Goal: Information Seeking & Learning: Learn about a topic

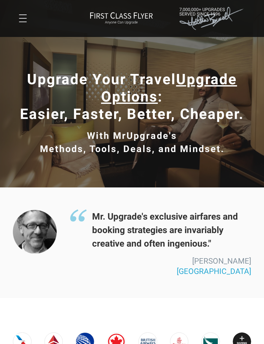
click at [26, 15] on button at bounding box center [23, 18] width 8 height 8
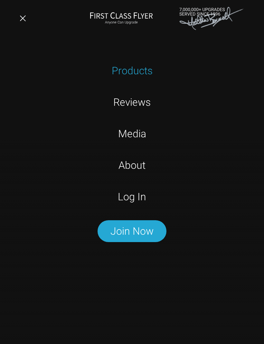
click at [144, 203] on link "Log In" at bounding box center [132, 197] width 167 height 16
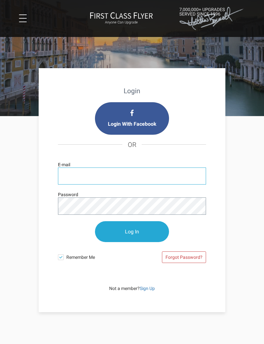
type input "[EMAIL_ADDRESS][DOMAIN_NAME]"
click at [132, 232] on input "Log In" at bounding box center [132, 231] width 74 height 21
click at [143, 231] on input "Log In" at bounding box center [132, 231] width 74 height 21
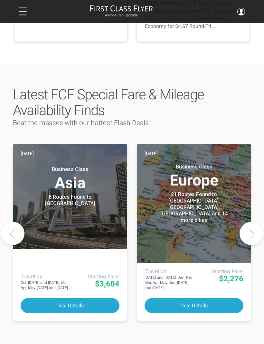
scroll to position [262, 0]
click at [78, 298] on button "Deal Details" at bounding box center [70, 305] width 99 height 15
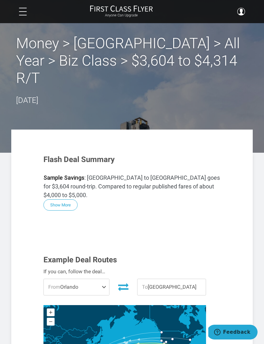
click at [29, 9] on div at bounding box center [47, 12] width 57 height 8
click at [23, 10] on button at bounding box center [23, 12] width 8 height 8
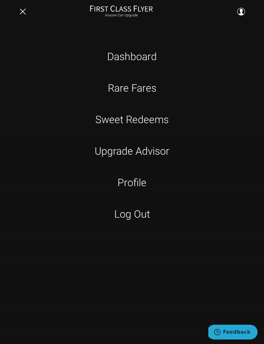
click at [151, 121] on link "Sweet Redeems" at bounding box center [132, 120] width 167 height 16
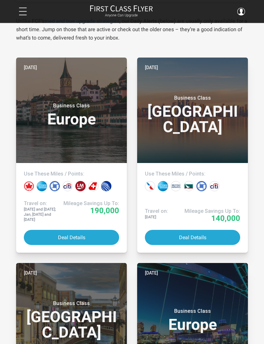
scroll to position [143, 0]
click at [232, 143] on header "[DATE] Business Class [GEOGRAPHIC_DATA]" at bounding box center [192, 110] width 111 height 105
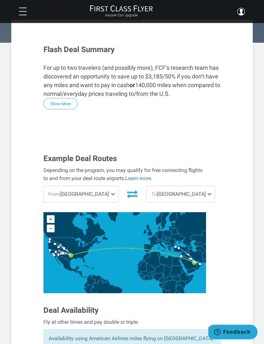
scroll to position [127, 0]
click at [110, 186] on span at bounding box center [114, 194] width 8 height 16
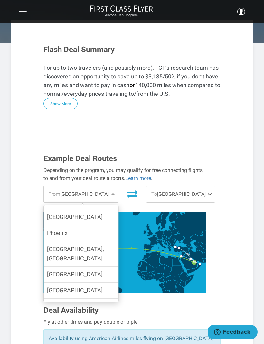
scroll to position [118, 0]
click at [207, 186] on span at bounding box center [211, 194] width 8 height 16
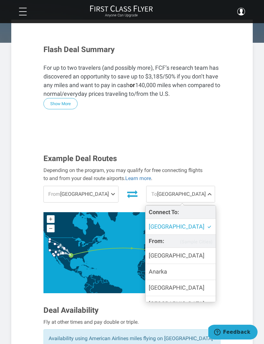
click at [207, 186] on span at bounding box center [211, 194] width 8 height 16
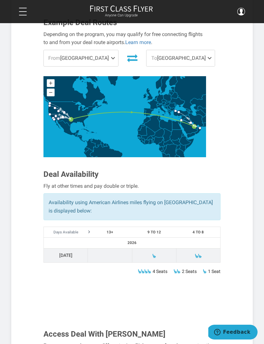
scroll to position [265, 0]
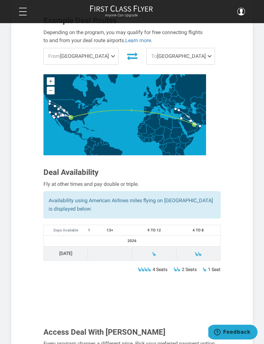
click at [116, 225] on th "13+" at bounding box center [110, 230] width 44 height 11
click at [167, 266] on div "4 Seats 2 Seats 1 Seat" at bounding box center [132, 270] width 187 height 8
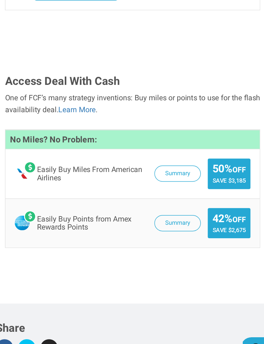
scroll to position [777, 0]
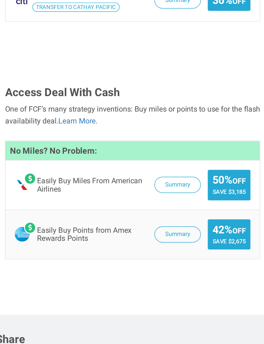
click at [147, 240] on button "Summary" at bounding box center [163, 245] width 32 height 11
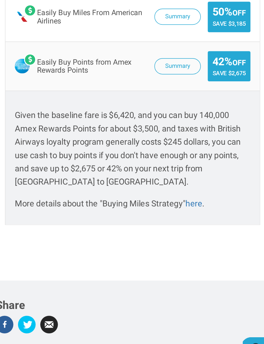
scroll to position [885, 0]
click at [169, 228] on link "here" at bounding box center [175, 231] width 12 height 7
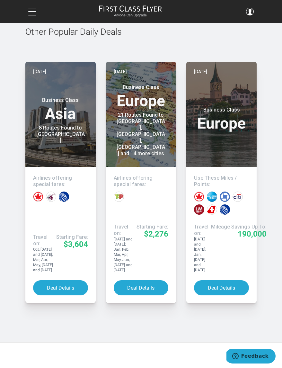
scroll to position [1470, 0]
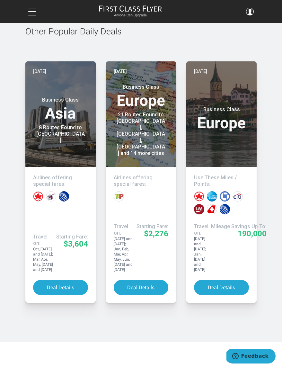
click at [65, 280] on button "Deal Details" at bounding box center [60, 287] width 55 height 15
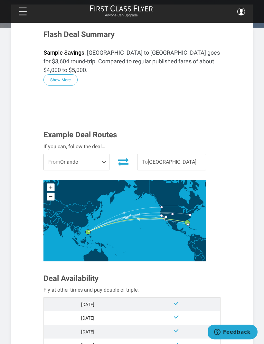
scroll to position [125, 0]
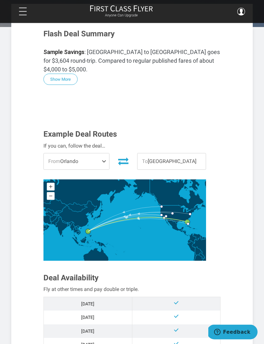
click at [106, 154] on span at bounding box center [105, 162] width 8 height 16
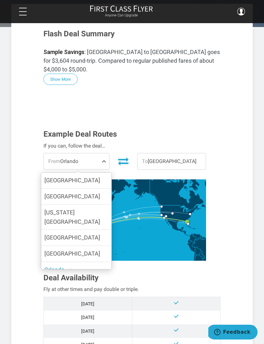
scroll to position [0, 0]
